Goal: Transaction & Acquisition: Purchase product/service

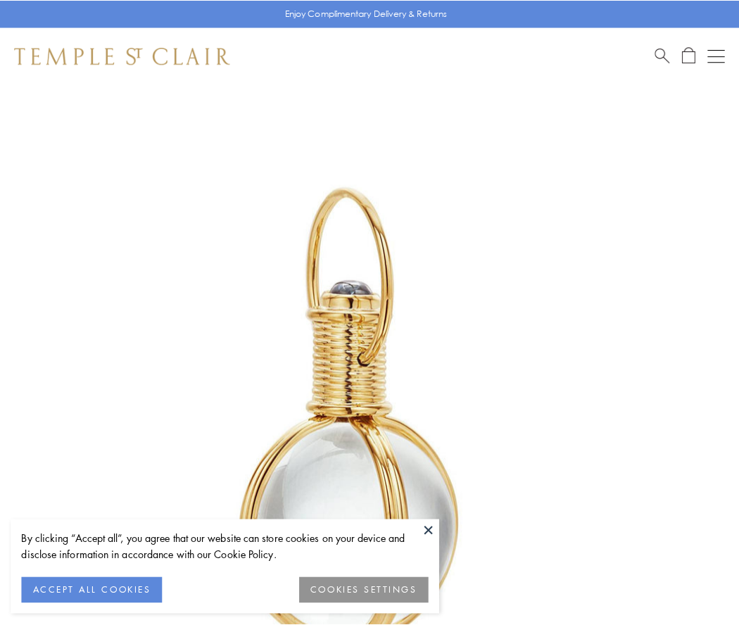
scroll to position [368, 0]
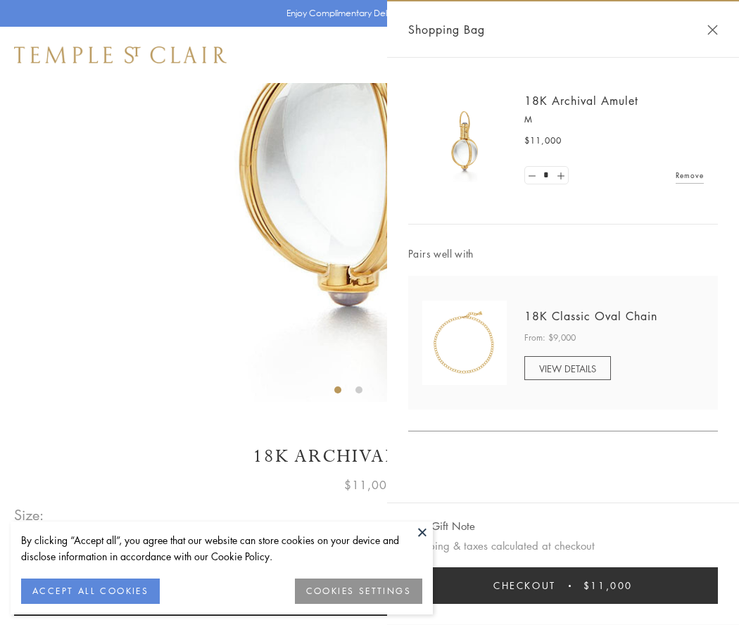
click at [563, 586] on button "Checkout $11,000" at bounding box center [563, 586] width 310 height 37
